Goal: Navigation & Orientation: Find specific page/section

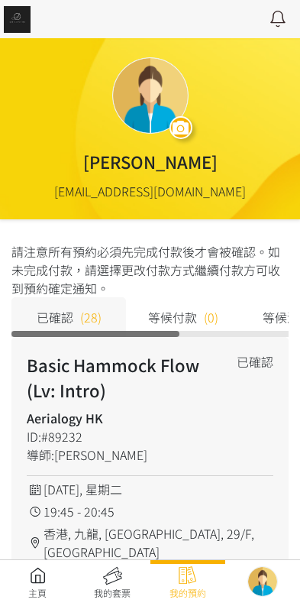
click at [28, 586] on link at bounding box center [37, 583] width 75 height 34
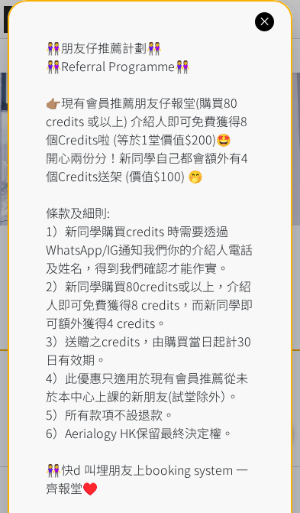
click at [146, 66] on div "👭朋友仔推薦計劃👭 👭Referral Programme👭 👉🏽現有會員推薦朋友仔報堂(購買80 credits 或以上) 介紹人即可免費獲得8個Credi…" at bounding box center [150, 267] width 209 height 459
click at [272, 16] on icon at bounding box center [265, 22] width 15 height 15
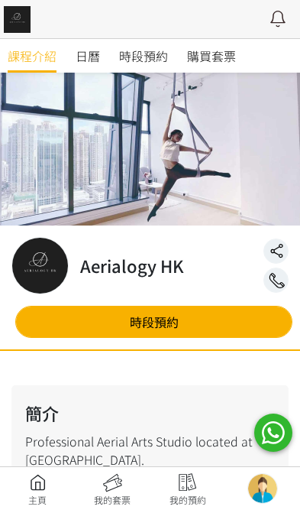
click at [157, 54] on span "時段預約" at bounding box center [143, 56] width 49 height 18
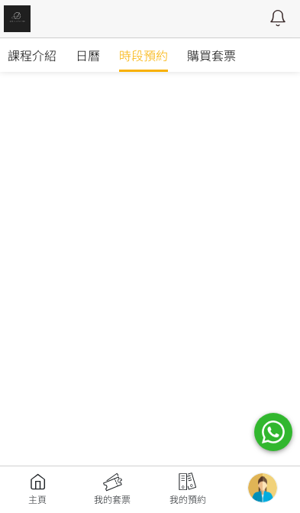
scroll to position [593, 0]
